Goal: Transaction & Acquisition: Purchase product/service

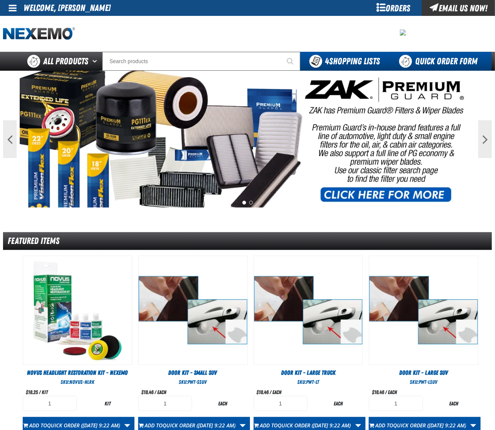
click at [442, 61] on link "Quick Order Form" at bounding box center [440, 61] width 103 height 19
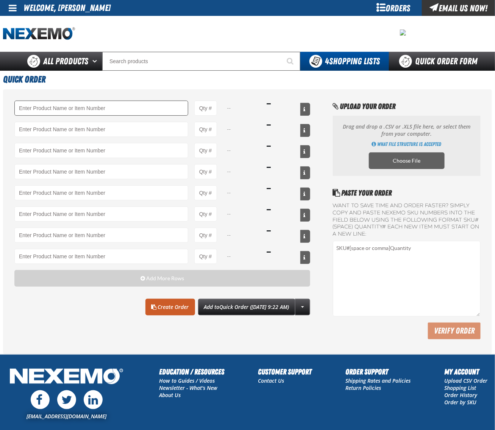
click at [79, 111] on input "Product" at bounding box center [101, 108] width 174 height 15
type input "GMPF-M - Gloveman Latex Powder Free Gloves (4 mil) - (100 gloves per box MIN 10…"
type input "1"
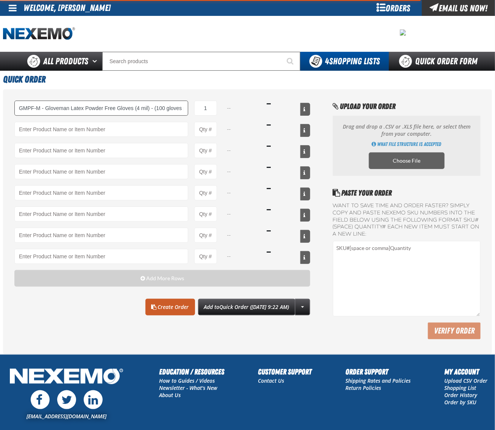
select select "box"
type input "GMPF-M - Gloveman Latex Powder Free Gloves (4 mil) - (100 gloves per box MIN 10…"
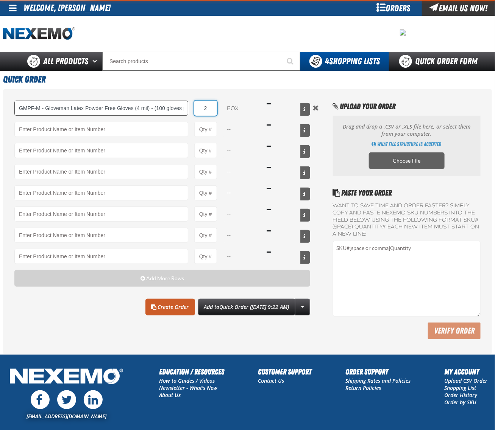
type input "20"
type input "GMPF-M - Gloveman Latex Powder Free Gloves (4 mil) - (100 gloves per box MIN 10…"
type input "20"
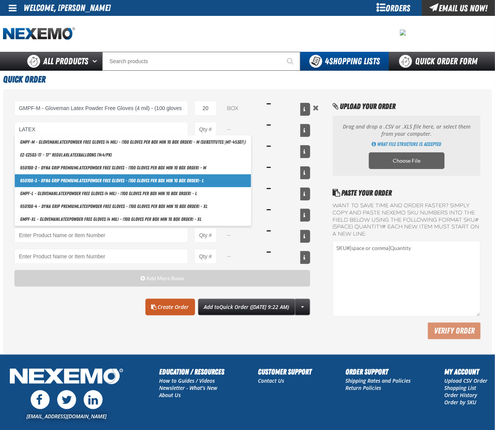
click at [64, 179] on link "650100-3 - Dyna Grip Premium Latex Powder Free Gloves - (100 gloves per box MIN…" at bounding box center [133, 181] width 236 height 13
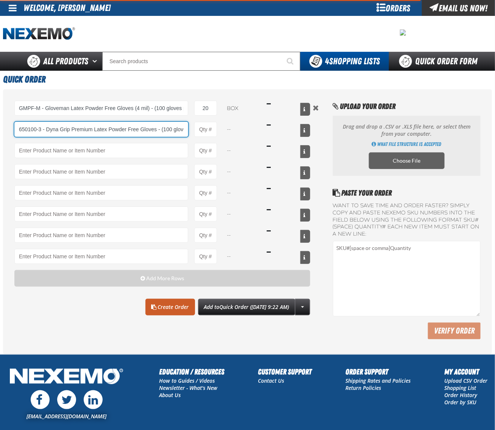
scroll to position [0, 75]
type input "650100-3 - Dyna Grip Premium Latex Powder Free Gloves - (100 gloves per box MIN…"
type input "1"
select select "box"
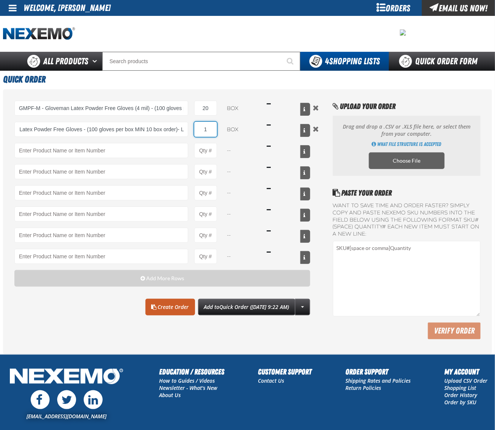
scroll to position [0, 0]
drag, startPoint x: 214, startPoint y: 131, endPoint x: 190, endPoint y: 128, distance: 23.6
click at [193, 129] on div "650100-3 - Dyna Grip Premium Latex Powder Free Gloves - (100 gloves per box MIN…" at bounding box center [162, 129] width 296 height 15
type input "650100-3 - Dyna Grip Premium Latex Powder Free Gloves - (100 gloves per box MIN…"
type input "20"
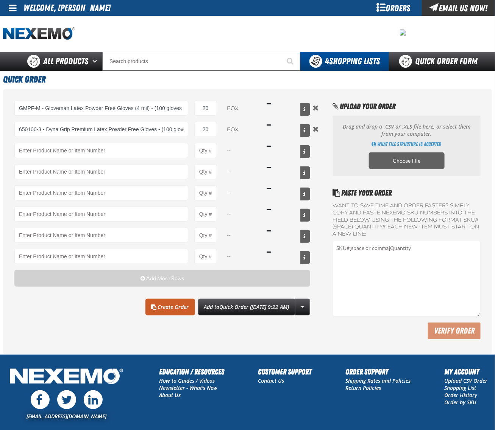
click at [171, 321] on div "GMPF-M - Gloveman Latex Powder Free Gloves (4 mil) - (100 gloves per box MIN 10…" at bounding box center [162, 220] width 296 height 239
click at [168, 313] on link "Create Order" at bounding box center [170, 307] width 50 height 17
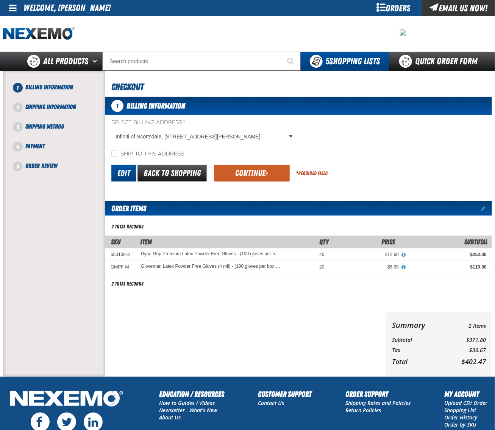
click at [121, 172] on link "Edit" at bounding box center [123, 173] width 25 height 17
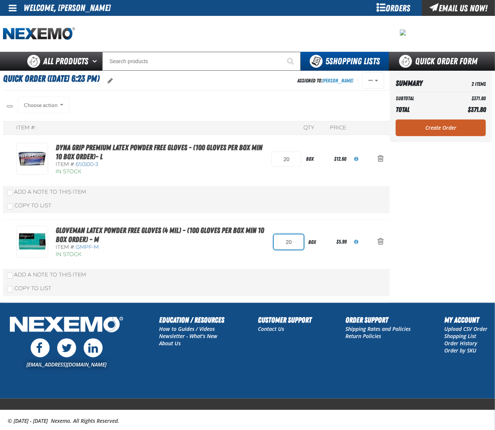
drag, startPoint x: 297, startPoint y: 244, endPoint x: 184, endPoint y: 221, distance: 115.2
click at [267, 243] on div "Gloveman Latex Powder Free Gloves (4 mil) - (100 gloves per box MIN 10 box orde…" at bounding box center [190, 242] width 348 height 33
type input "10"
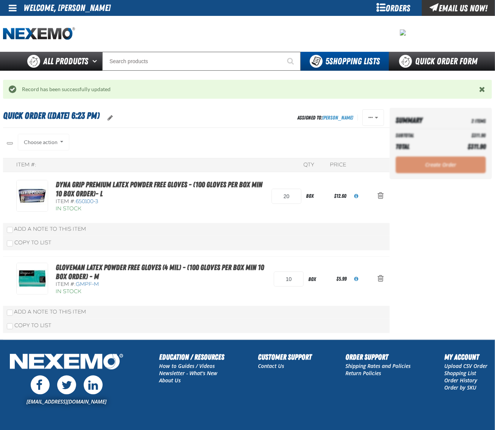
click at [195, 296] on div "In Stock" at bounding box center [161, 291] width 210 height 7
click at [443, 167] on link "Create Order" at bounding box center [441, 165] width 90 height 17
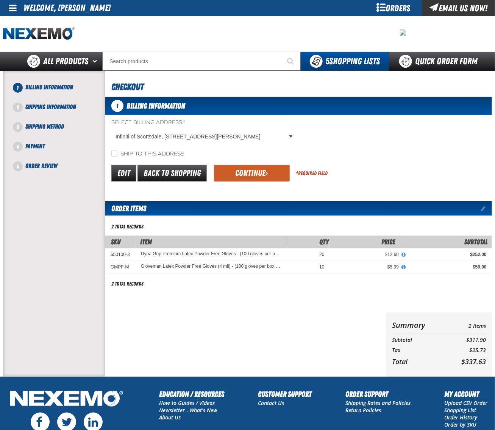
click at [157, 153] on label "Ship to this address" at bounding box center [147, 154] width 73 height 7
click at [117, 153] on input "Ship to this address" at bounding box center [114, 154] width 6 height 6
checkbox input "true"
click at [234, 172] on button "Continue" at bounding box center [252, 173] width 76 height 17
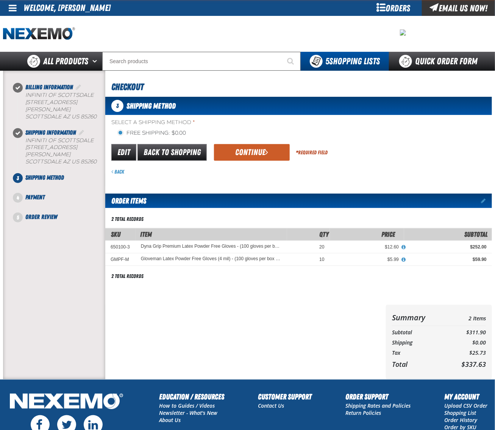
click at [246, 156] on button "Continue" at bounding box center [252, 152] width 76 height 17
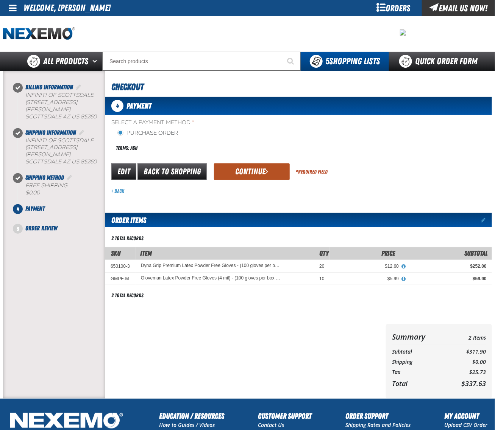
click at [246, 167] on button "Continue" at bounding box center [252, 172] width 76 height 17
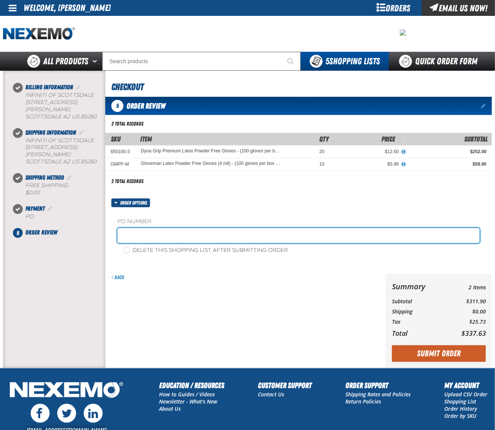
click at [182, 235] on input "text" at bounding box center [298, 235] width 362 height 15
type input "422814DL"
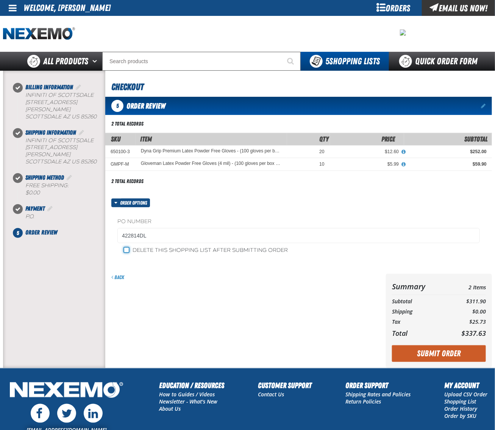
click at [128, 253] on input "Delete this shopping list after submitting order" at bounding box center [126, 250] width 6 height 6
checkbox input "true"
click at [454, 354] on button "Submit Order" at bounding box center [439, 354] width 94 height 17
